Goal: Information Seeking & Learning: Learn about a topic

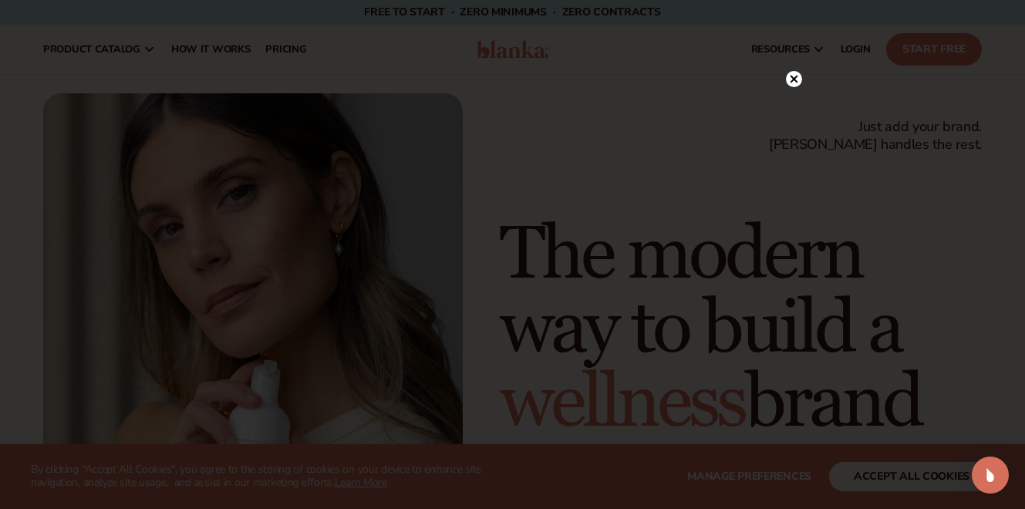
click at [795, 78] on icon at bounding box center [794, 79] width 8 height 8
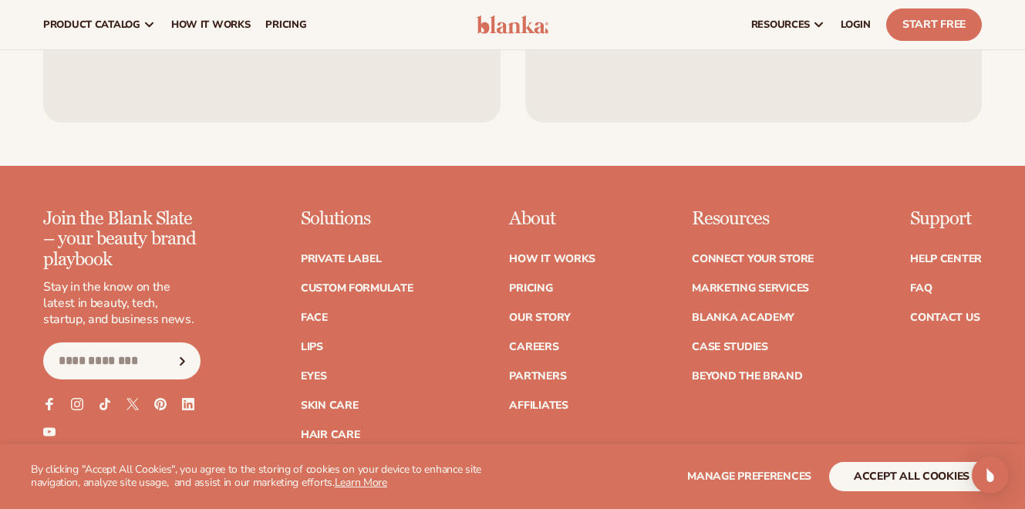
scroll to position [5923, 0]
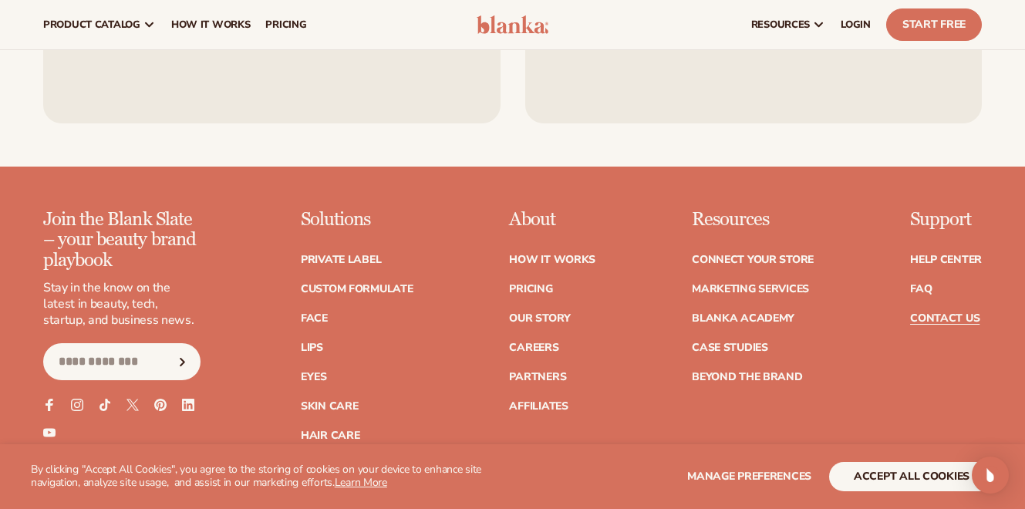
click at [945, 313] on link "Contact Us" at bounding box center [944, 318] width 69 height 11
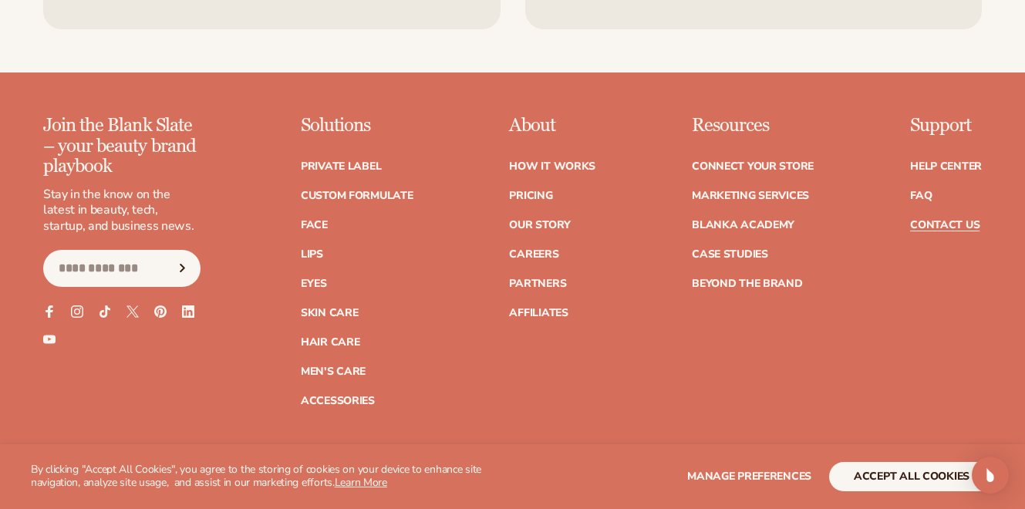
scroll to position [1335, 0]
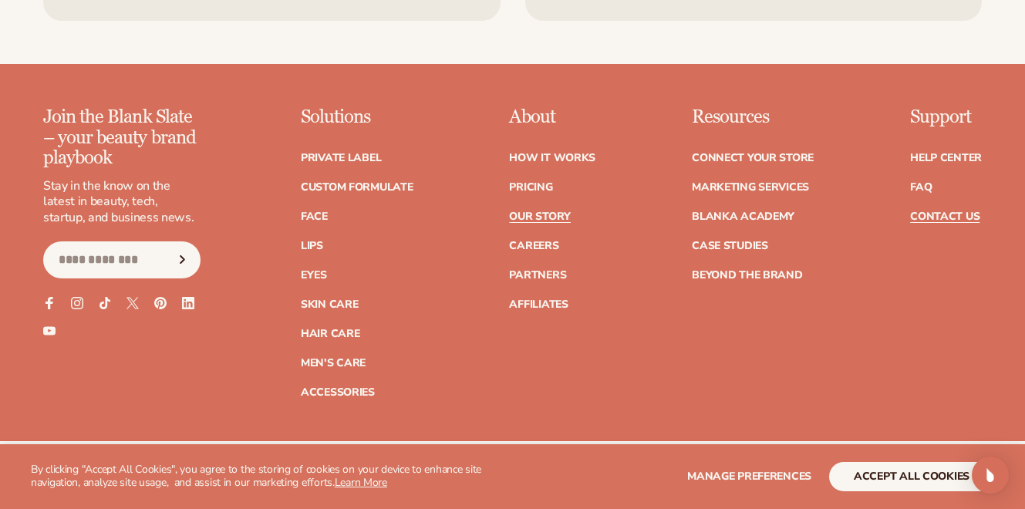
click at [539, 219] on link "Our Story" at bounding box center [539, 216] width 61 height 11
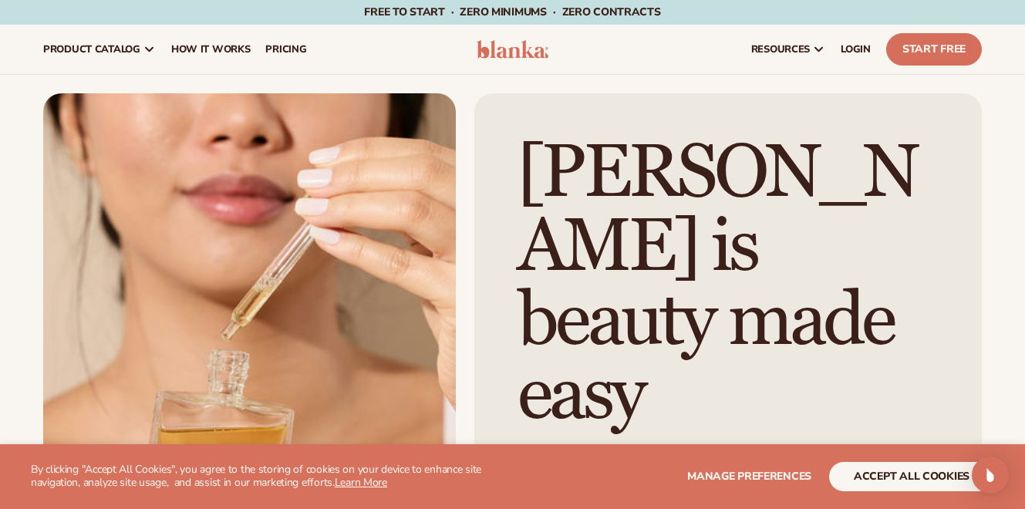
click at [510, 47] on img at bounding box center [513, 49] width 72 height 19
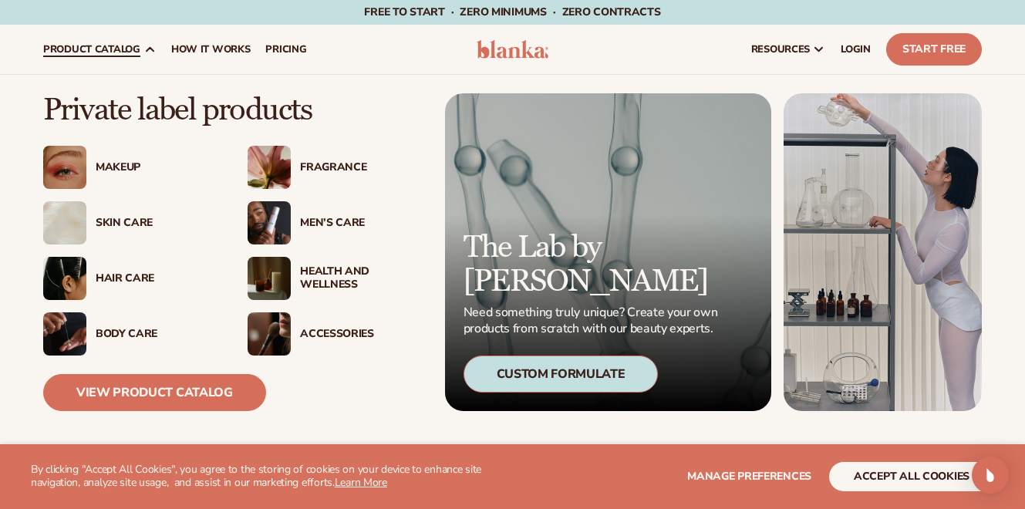
click at [328, 217] on div "Men’s Care" at bounding box center [360, 223] width 121 height 13
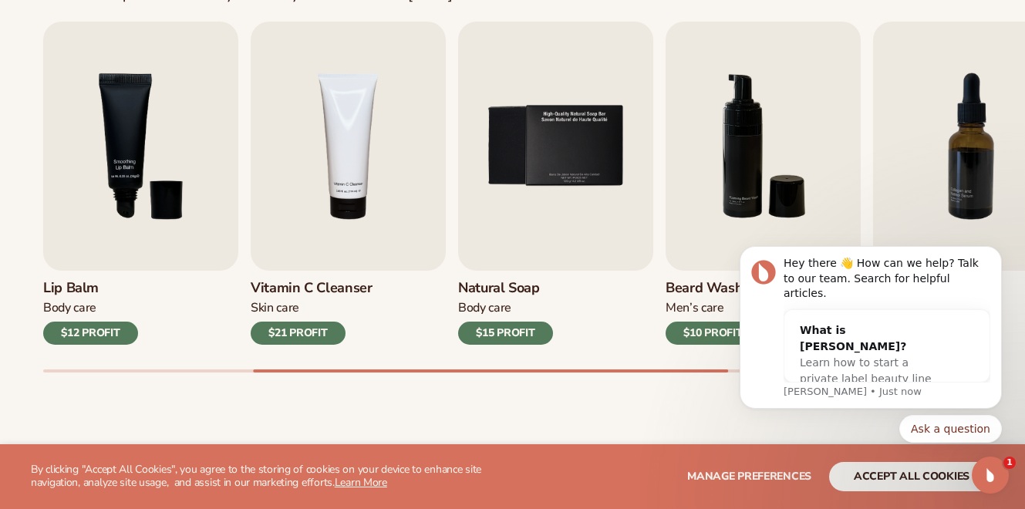
scroll to position [540, 0]
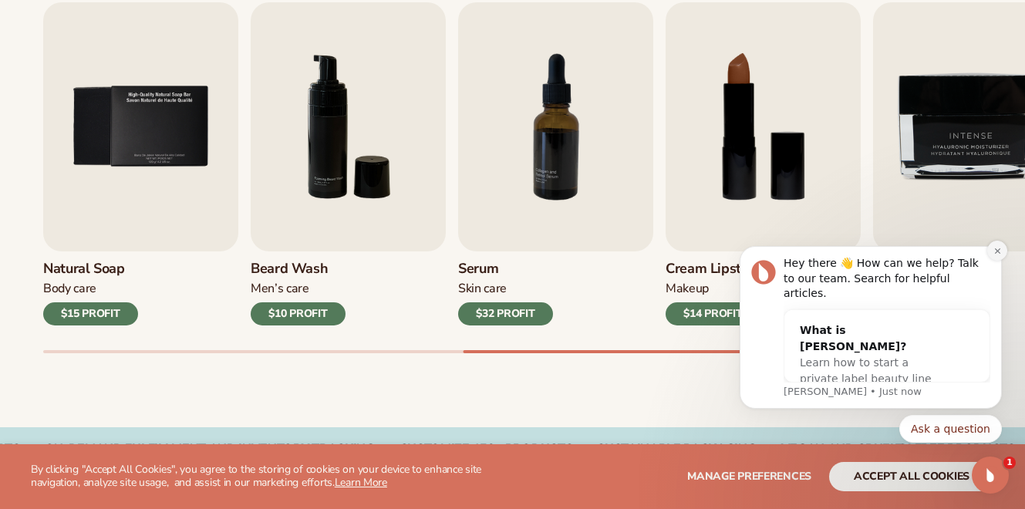
click at [995, 255] on icon "Dismiss notification" at bounding box center [997, 251] width 8 height 8
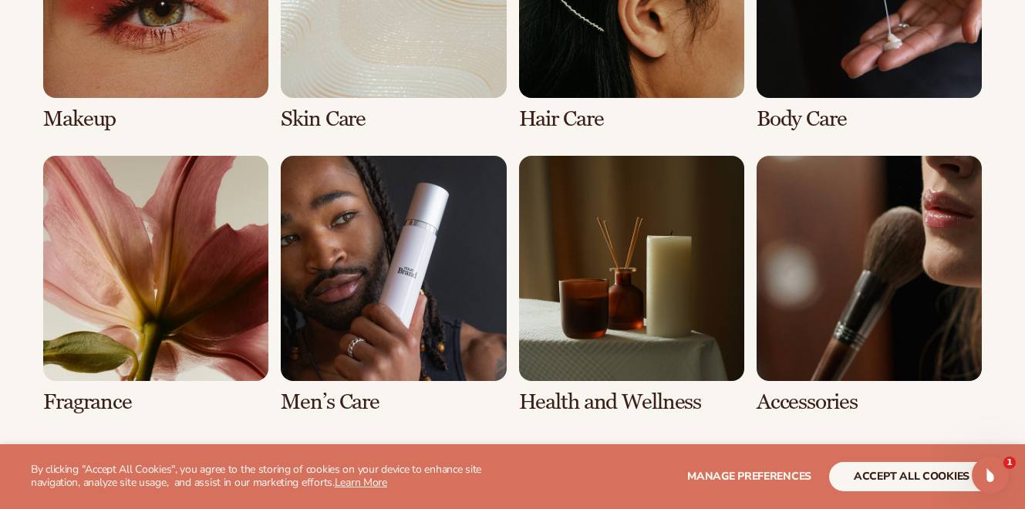
scroll to position [1354, 0]
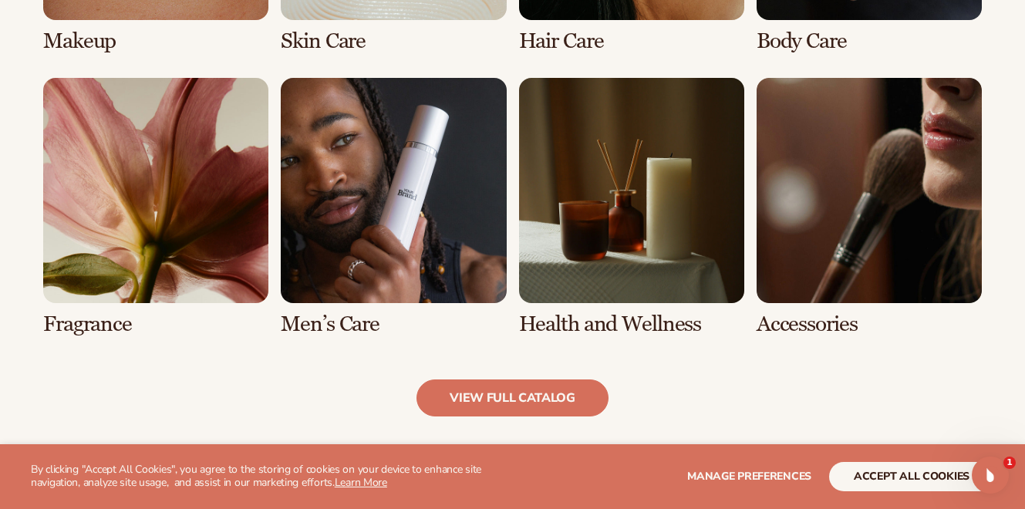
click at [397, 235] on link "6 / 8" at bounding box center [393, 207] width 225 height 258
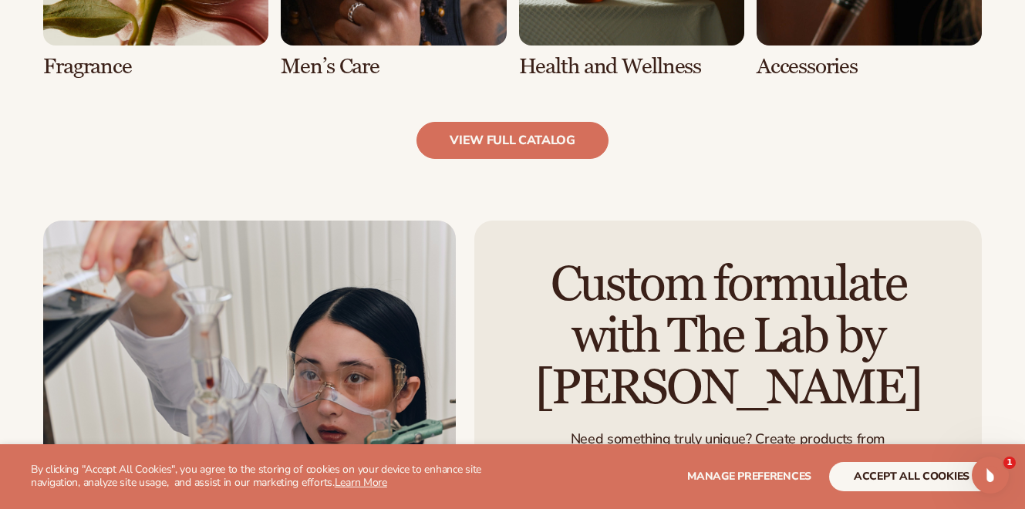
scroll to position [1651, 0]
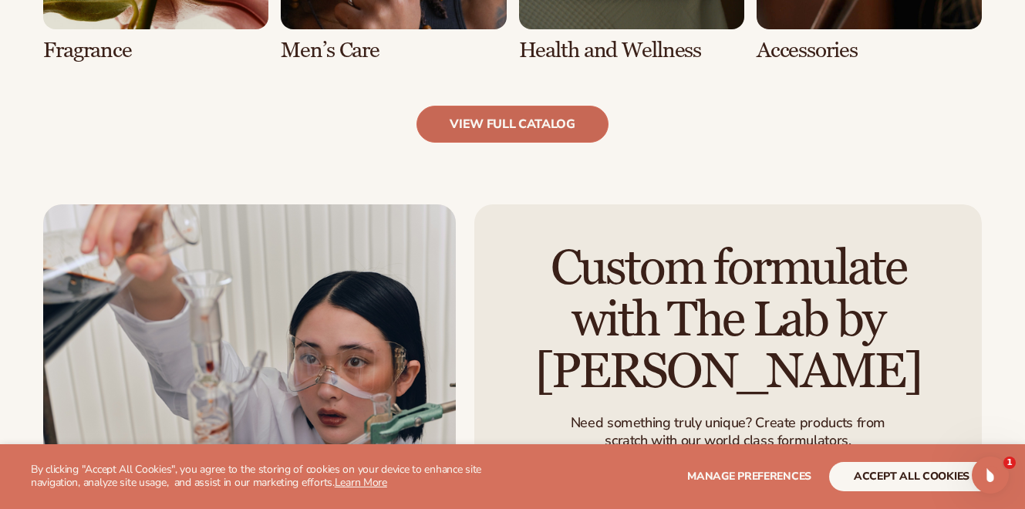
click at [538, 122] on link "view full catalog" at bounding box center [512, 124] width 192 height 37
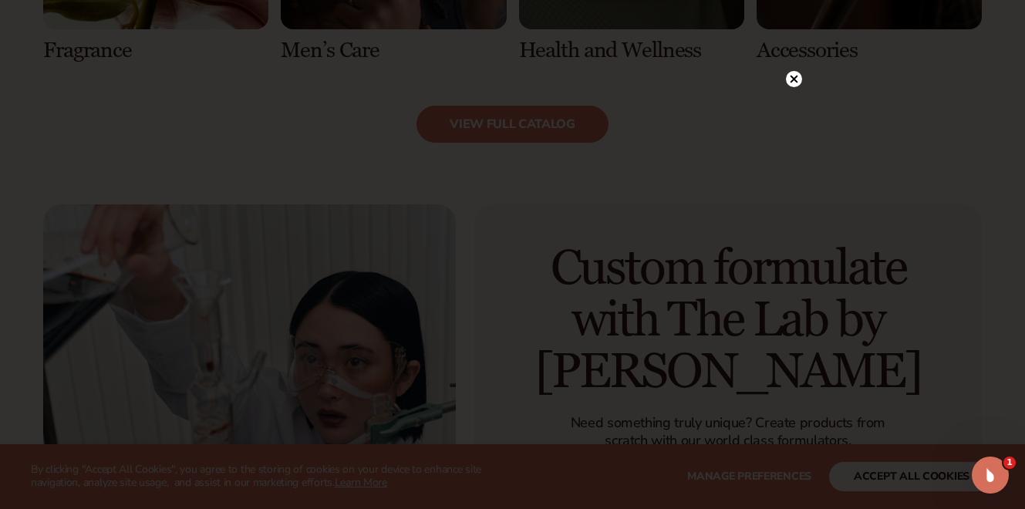
click at [796, 80] on icon at bounding box center [794, 79] width 8 height 8
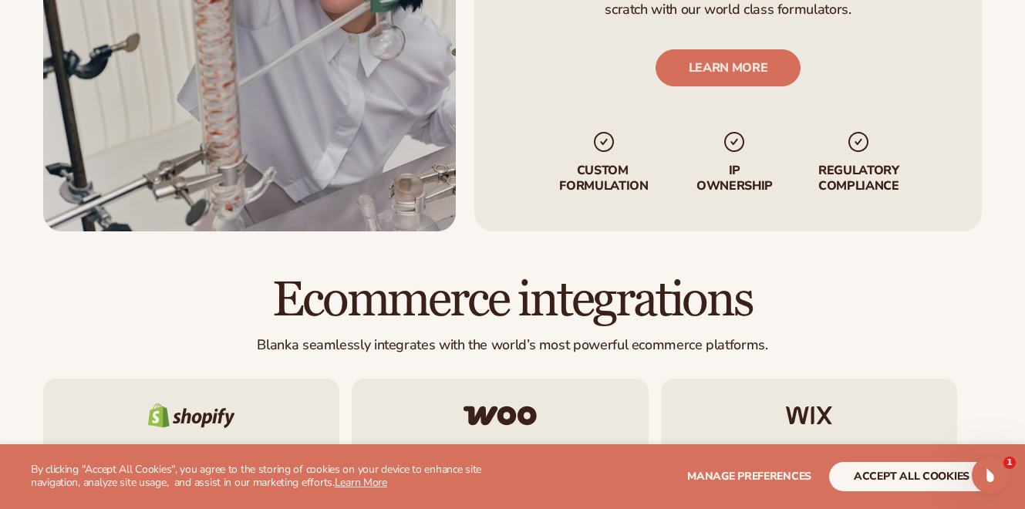
scroll to position [2081, 0]
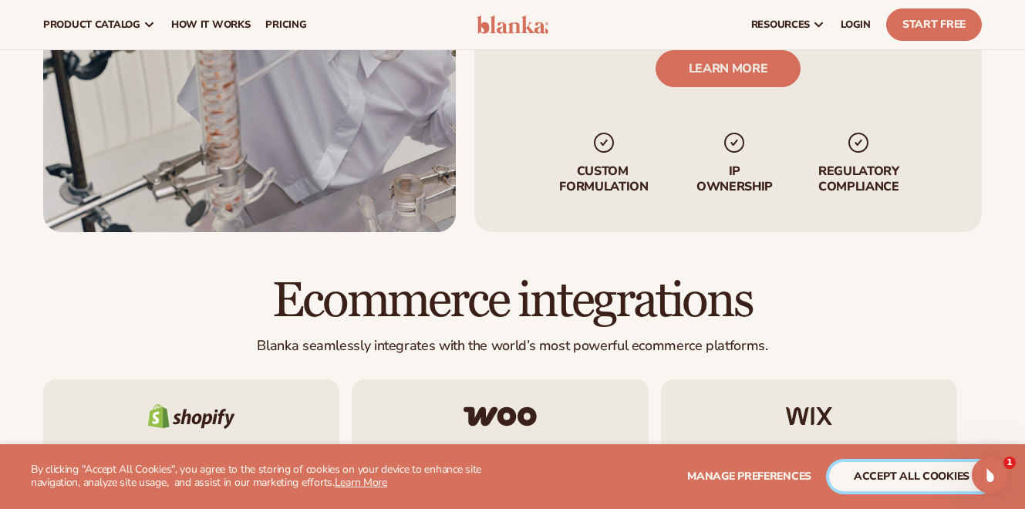
click at [874, 471] on button "accept all cookies" at bounding box center [911, 476] width 165 height 29
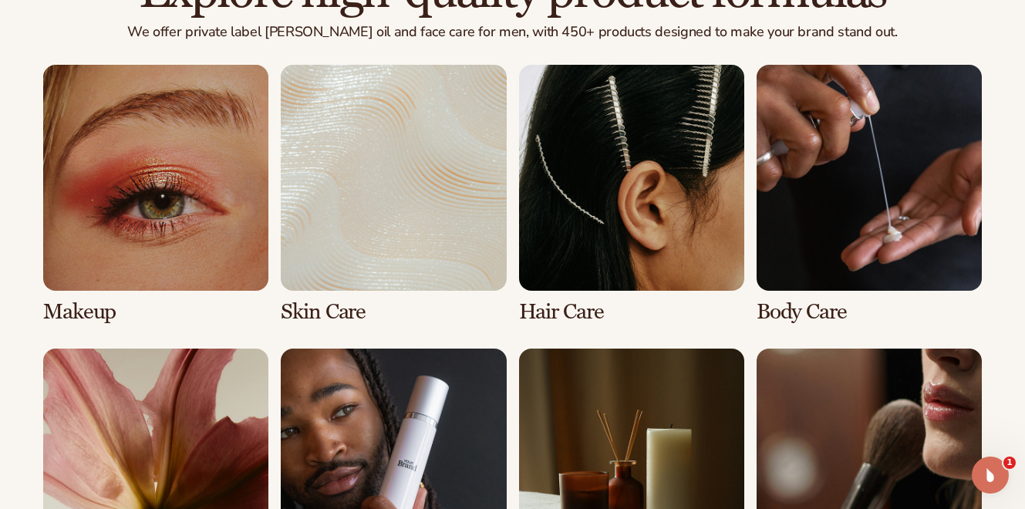
scroll to position [1490, 0]
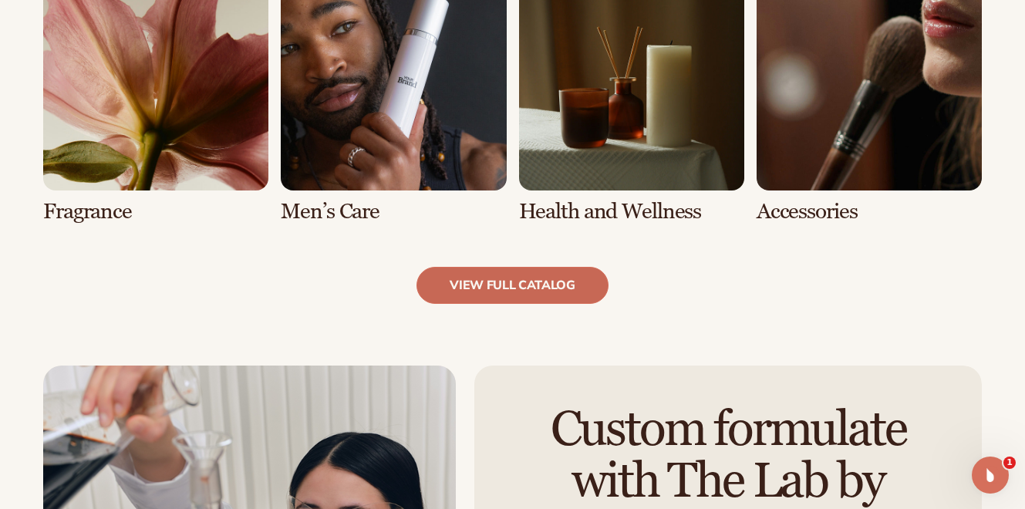
click at [528, 279] on link "view full catalog" at bounding box center [512, 285] width 192 height 37
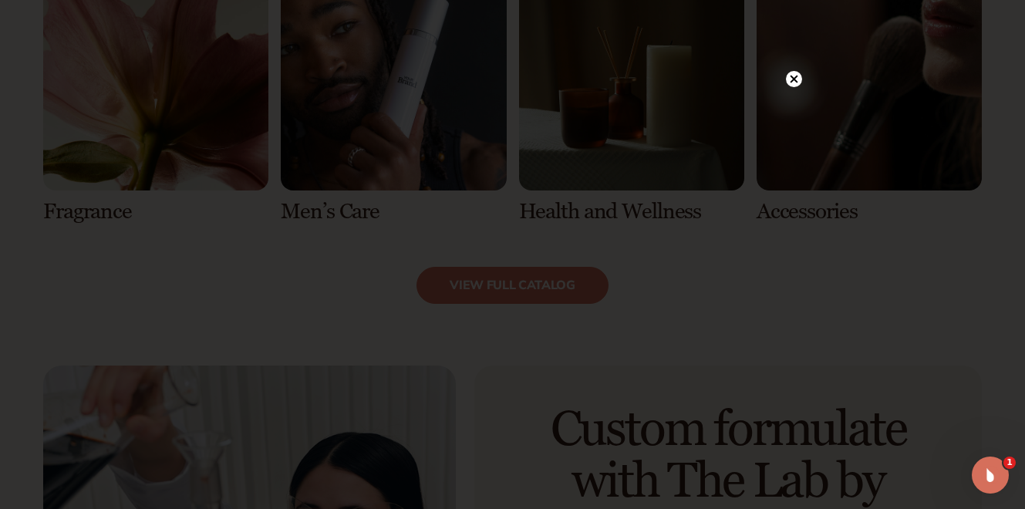
click at [793, 76] on circle at bounding box center [794, 79] width 16 height 16
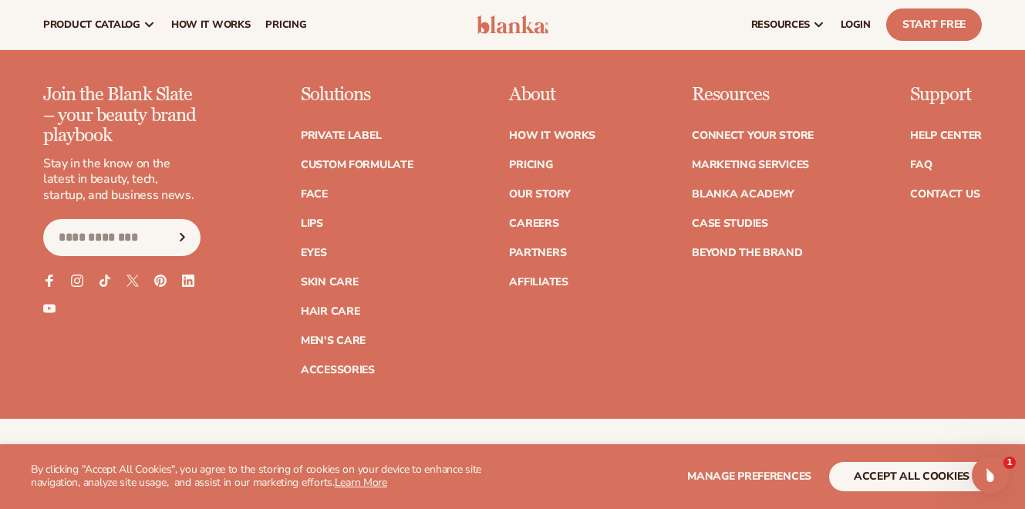
scroll to position [2203, 0]
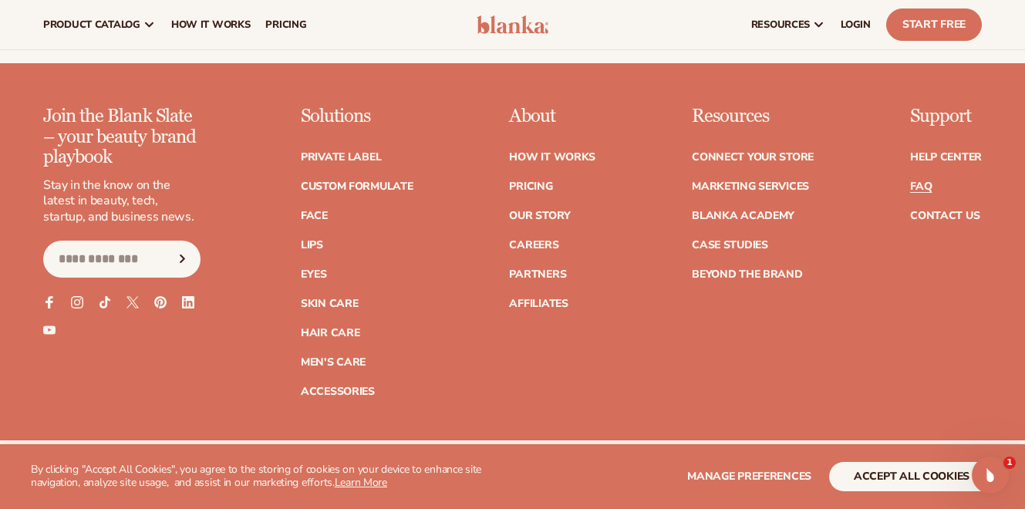
click at [923, 184] on link "FAQ" at bounding box center [921, 186] width 22 height 11
